Goal: Communication & Community: Answer question/provide support

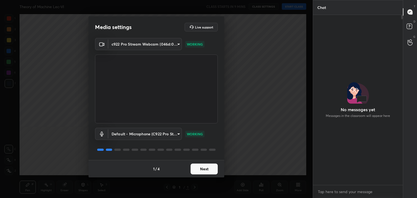
scroll to position [2, 2]
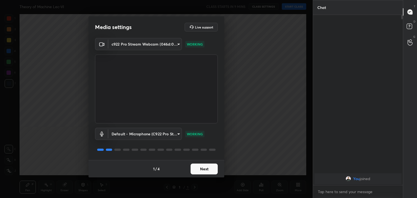
click at [207, 167] on button "Next" at bounding box center [204, 169] width 27 height 11
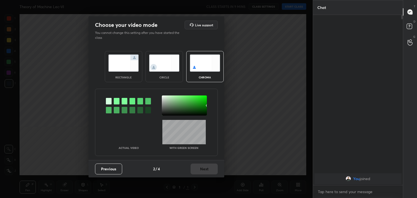
click at [115, 101] on div at bounding box center [117, 101] width 6 height 7
click at [162, 97] on div at bounding box center [184, 106] width 45 height 20
click at [210, 167] on button "Next" at bounding box center [204, 169] width 27 height 11
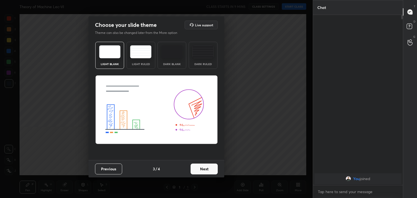
click at [210, 167] on button "Next" at bounding box center [204, 169] width 27 height 11
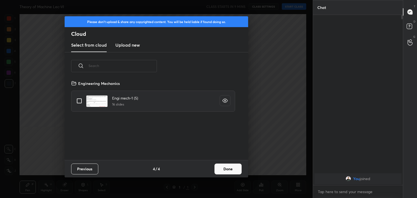
scroll to position [80, 174]
click at [243, 166] on div "Previous 4 / 4 Done" at bounding box center [157, 168] width 184 height 17
click at [236, 168] on button "Done" at bounding box center [228, 169] width 27 height 11
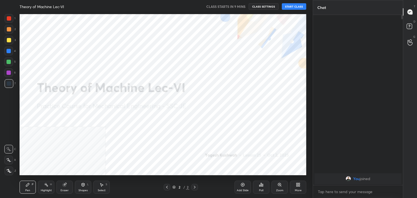
click at [5, 171] on div at bounding box center [9, 171] width 9 height 9
click at [296, 5] on button "START CLASS" at bounding box center [294, 6] width 24 height 7
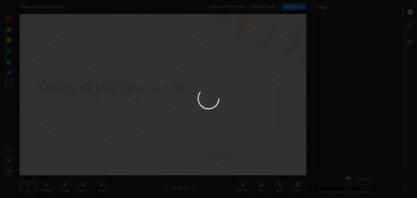
type textarea "x"
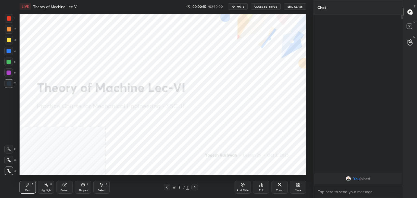
click at [270, 3] on div "LIVE Theory of Machine Lec-VI 00:00:15 / 02:30:00 mute CLASS SETTINGS End Class" at bounding box center [163, 6] width 287 height 13
click at [271, 8] on button "CLASS SETTINGS" at bounding box center [266, 6] width 30 height 7
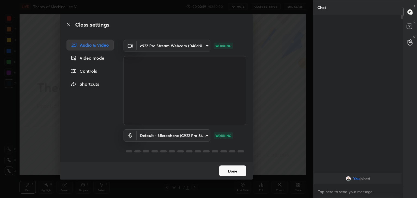
click at [205, 136] on body "1 2 3 4 5 6 7 C X Z C X Z E E Erase all H H LIVE Theory of Machine Lec-VI 00:00…" at bounding box center [208, 99] width 417 height 198
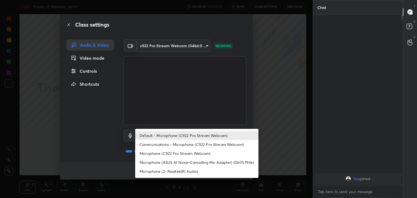
click at [190, 162] on li "Microphone (ASUS AI Noise-Cancelling Mic Adapter) (0b05:194e)" at bounding box center [196, 162] width 123 height 9
type input "112796c59c3e561690e1ae19d84e9db713c6e0d5f7a2e12cbe535ee69746cecf"
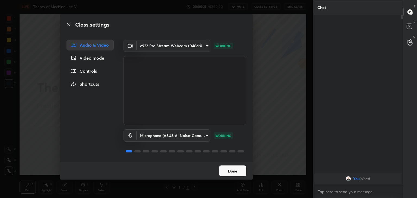
drag, startPoint x: 229, startPoint y: 171, endPoint x: 215, endPoint y: 169, distance: 14.6
click at [229, 171] on button "Done" at bounding box center [232, 171] width 27 height 11
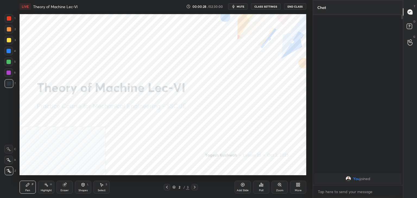
drag, startPoint x: 47, startPoint y: 192, endPoint x: 51, endPoint y: 188, distance: 6.3
click at [46, 191] on div "Highlight" at bounding box center [46, 190] width 11 height 3
click at [89, 186] on div "Shapes L" at bounding box center [83, 187] width 16 height 13
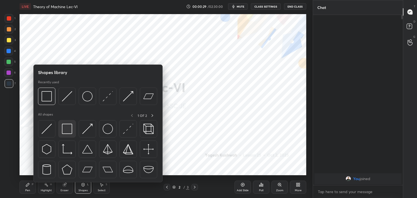
click at [59, 134] on div at bounding box center [66, 128] width 17 height 17
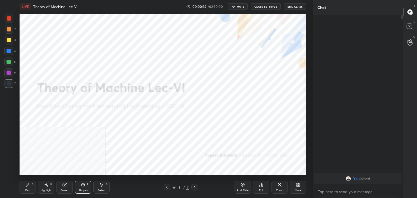
click at [267, 6] on button "CLASS SETTINGS" at bounding box center [266, 6] width 30 height 7
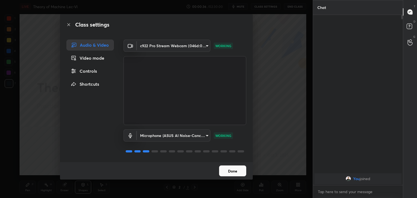
drag, startPoint x: 232, startPoint y: 171, endPoint x: 228, endPoint y: 168, distance: 5.7
click at [232, 171] on button "Done" at bounding box center [232, 171] width 27 height 11
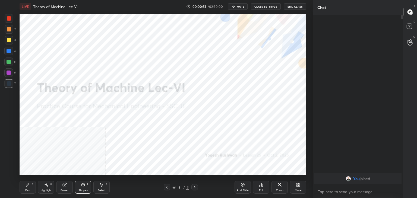
drag, startPoint x: 43, startPoint y: 188, endPoint x: 45, endPoint y: 180, distance: 8.2
click at [44, 188] on div "Highlight H" at bounding box center [46, 187] width 16 height 13
click at [241, 5] on span "mute" at bounding box center [241, 7] width 8 height 4
click at [296, 6] on button "End Class" at bounding box center [295, 6] width 22 height 7
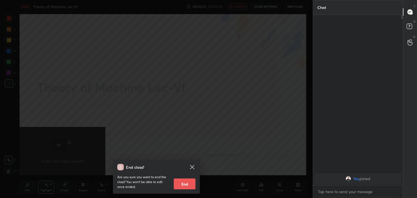
drag, startPoint x: 187, startPoint y: 181, endPoint x: 183, endPoint y: 181, distance: 4.4
click at [187, 182] on button "End" at bounding box center [185, 184] width 22 height 11
type textarea "x"
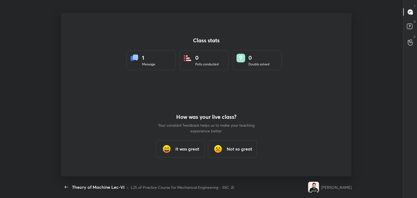
scroll to position [0, 0]
click at [182, 153] on div "It was great" at bounding box center [180, 148] width 49 height 17
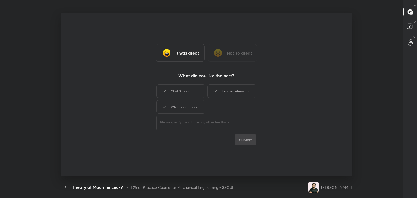
drag, startPoint x: 183, startPoint y: 107, endPoint x: 183, endPoint y: 98, distance: 8.7
click at [183, 106] on div "Whiteboard Tools" at bounding box center [180, 107] width 49 height 14
click at [183, 91] on div "Chat Support" at bounding box center [180, 91] width 49 height 14
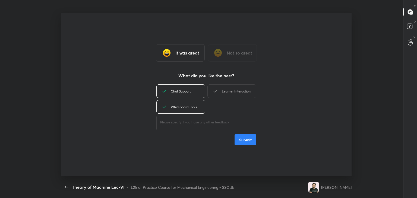
click at [230, 91] on div "Learner Interaction" at bounding box center [231, 91] width 49 height 14
click at [237, 139] on button "Submit" at bounding box center [246, 139] width 22 height 11
